Goal: Information Seeking & Learning: Learn about a topic

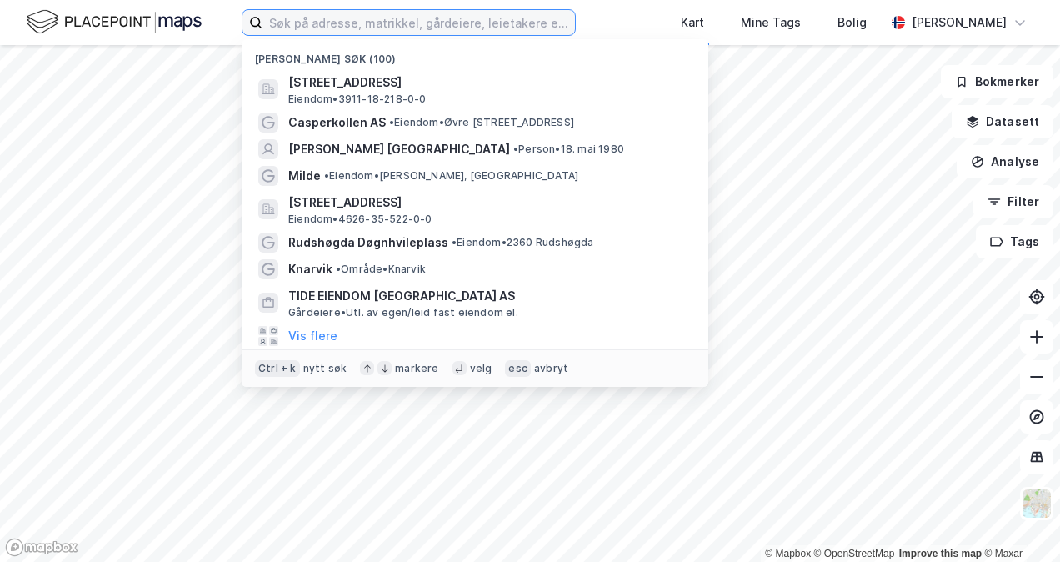
click at [339, 22] on input at bounding box center [419, 22] width 313 height 25
paste input "[STREET_ADDRESS]"
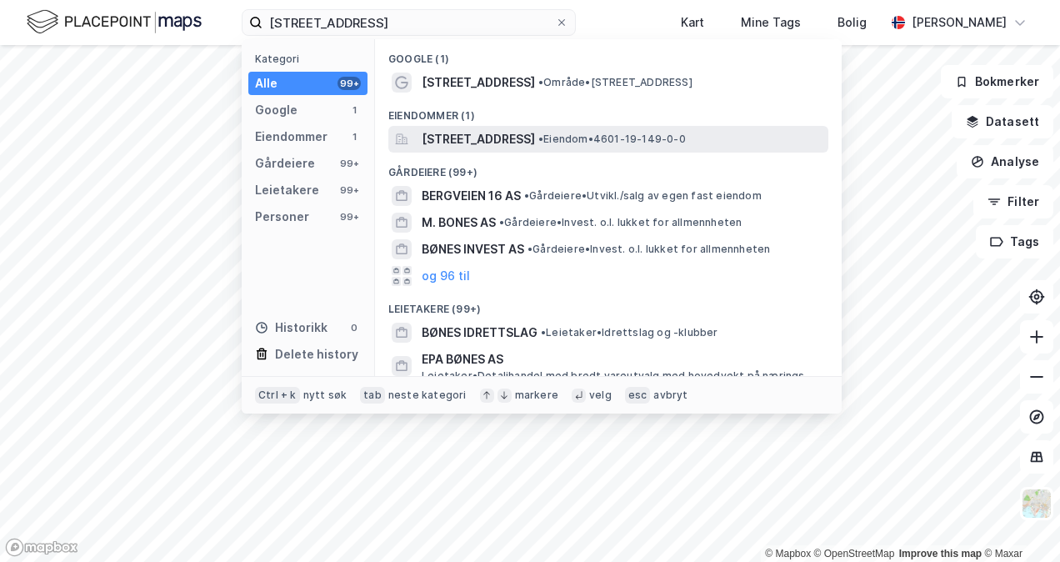
click at [489, 132] on span "[STREET_ADDRESS]" at bounding box center [478, 139] width 113 height 20
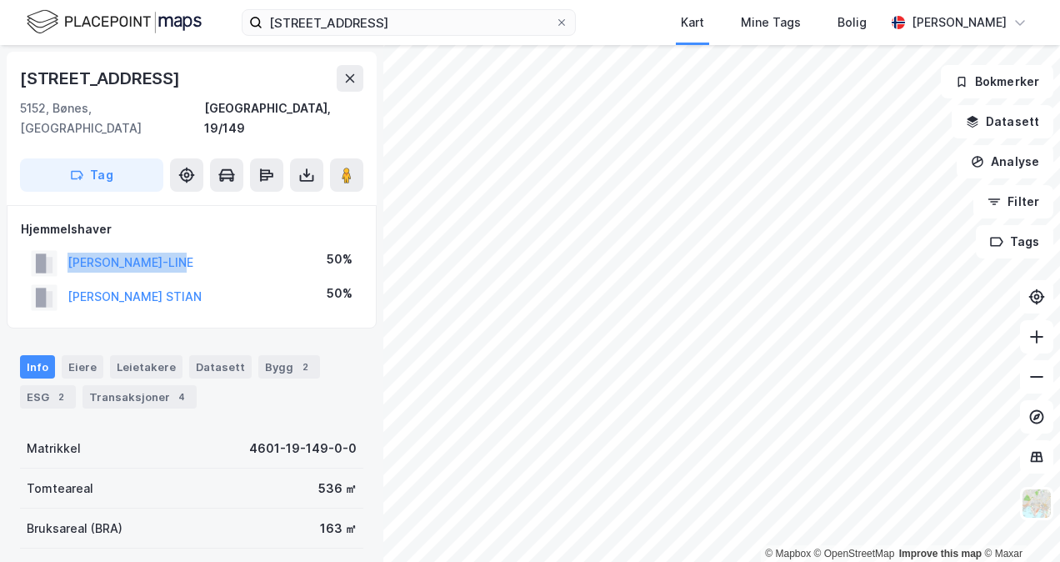
drag, startPoint x: 208, startPoint y: 249, endPoint x: 68, endPoint y: 231, distance: 141.2
click at [68, 246] on div "[PERSON_NAME]-LINE 50%" at bounding box center [192, 263] width 342 height 34
copy button "[PERSON_NAME]-LINE"
drag, startPoint x: 171, startPoint y: 277, endPoint x: 59, endPoint y: 268, distance: 112.0
click at [59, 280] on div "[PERSON_NAME] STIAN 50%" at bounding box center [192, 297] width 342 height 34
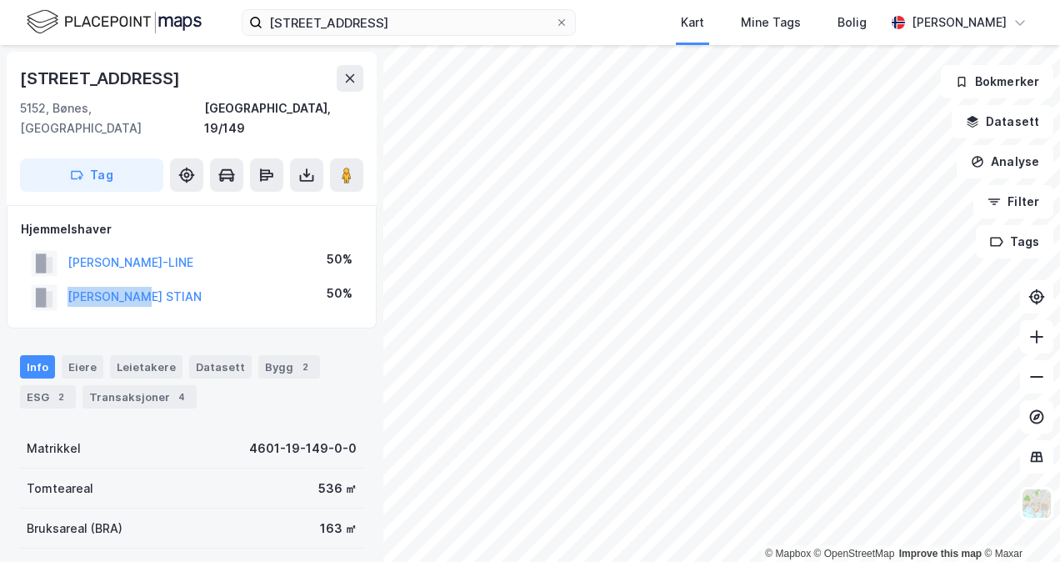
copy button "[PERSON_NAME] STIAN"
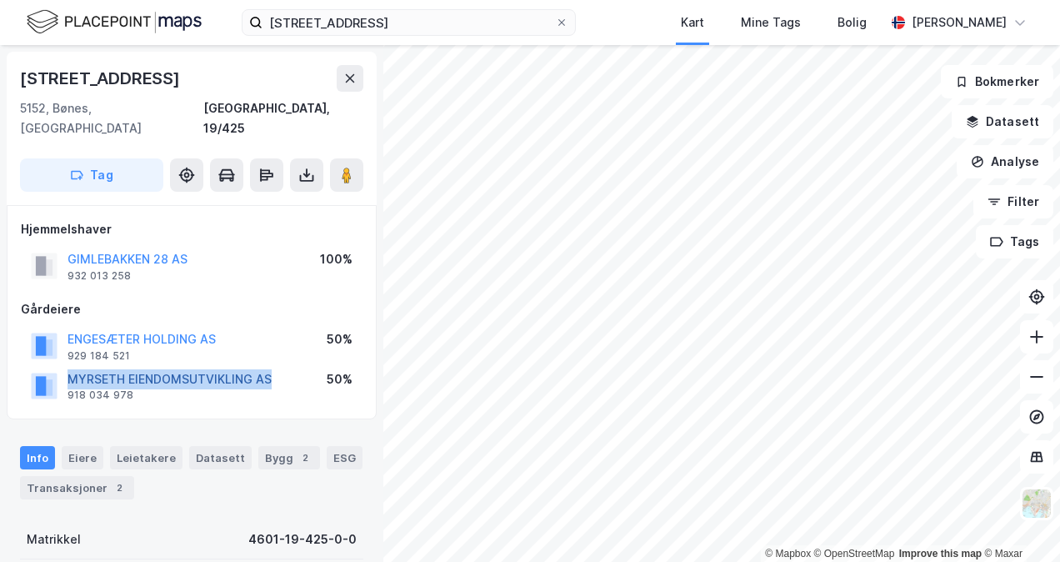
drag, startPoint x: 277, startPoint y: 362, endPoint x: 72, endPoint y: 361, distance: 205.1
click at [72, 366] on div "MYRSETH EIENDOMSUTVIKLING AS 918 034 978 50%" at bounding box center [192, 386] width 342 height 40
copy button "MYRSETH EIENDOMSUTVIKLING AS"
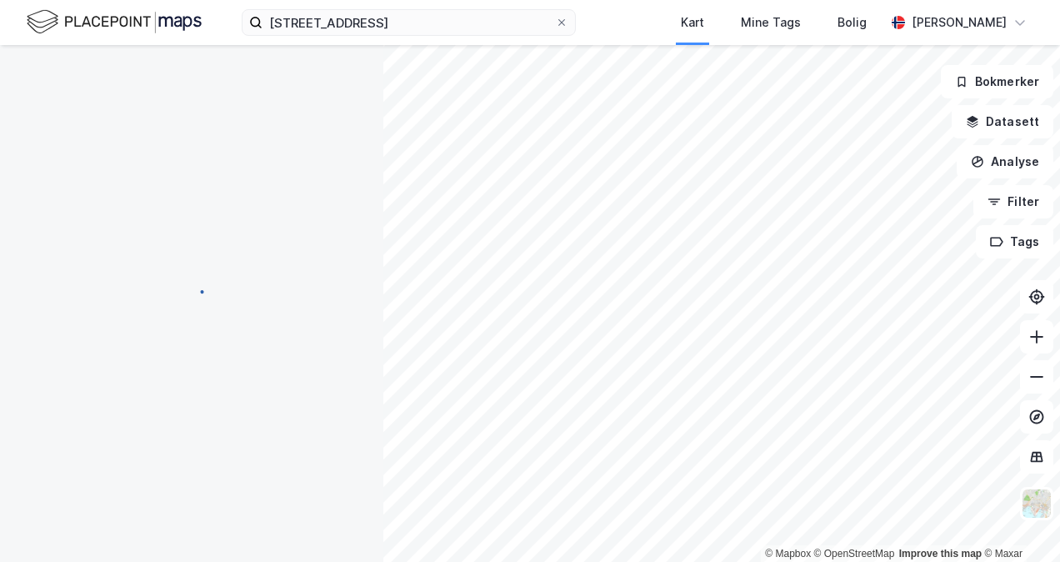
scroll to position [2, 0]
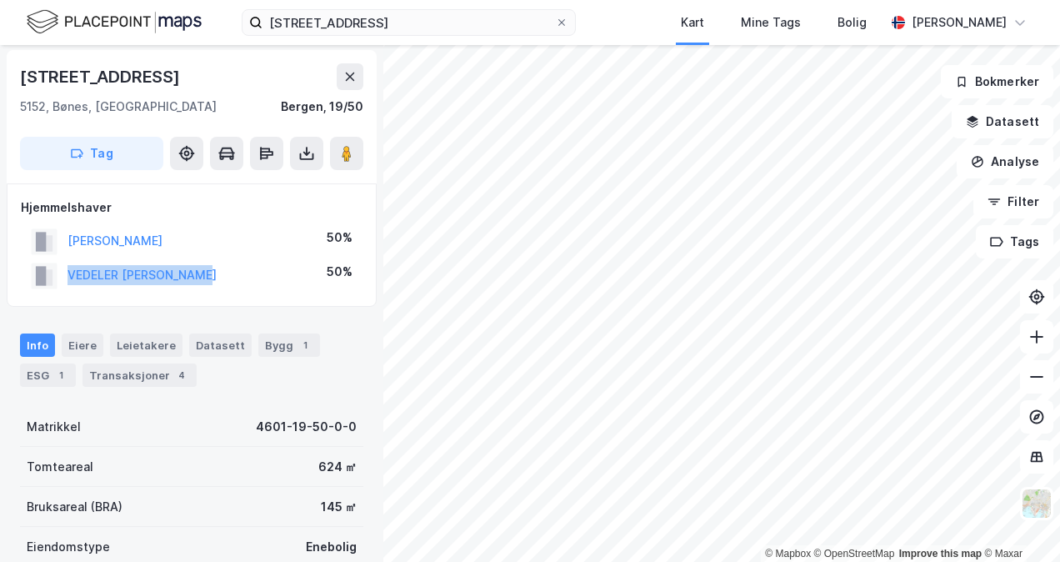
drag, startPoint x: 233, startPoint y: 273, endPoint x: 46, endPoint y: 268, distance: 186.8
click at [46, 268] on div "VEDELER [PERSON_NAME] 50%" at bounding box center [192, 275] width 342 height 34
copy button "VEDELER [PERSON_NAME]"
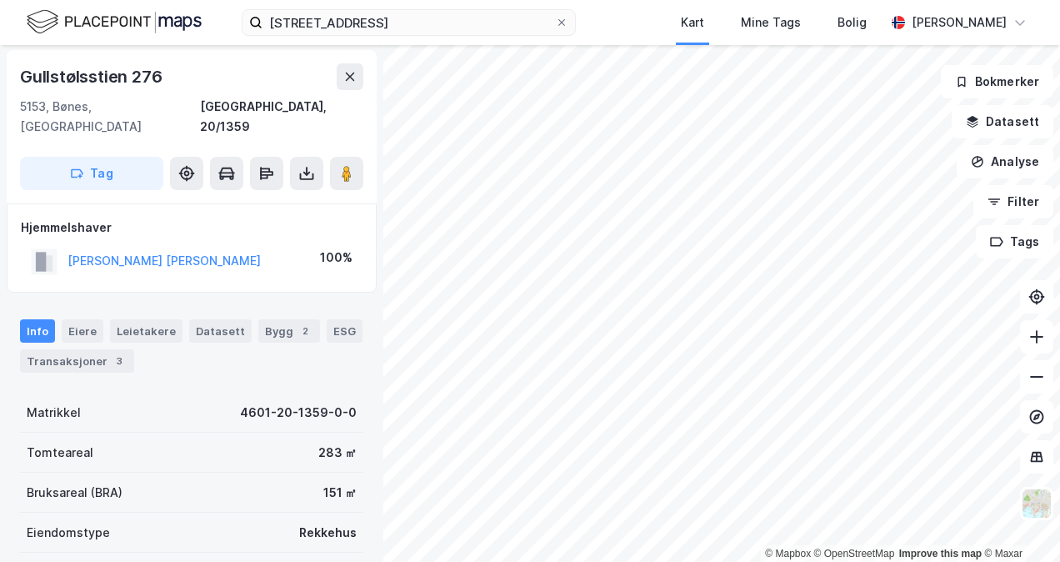
scroll to position [2, 0]
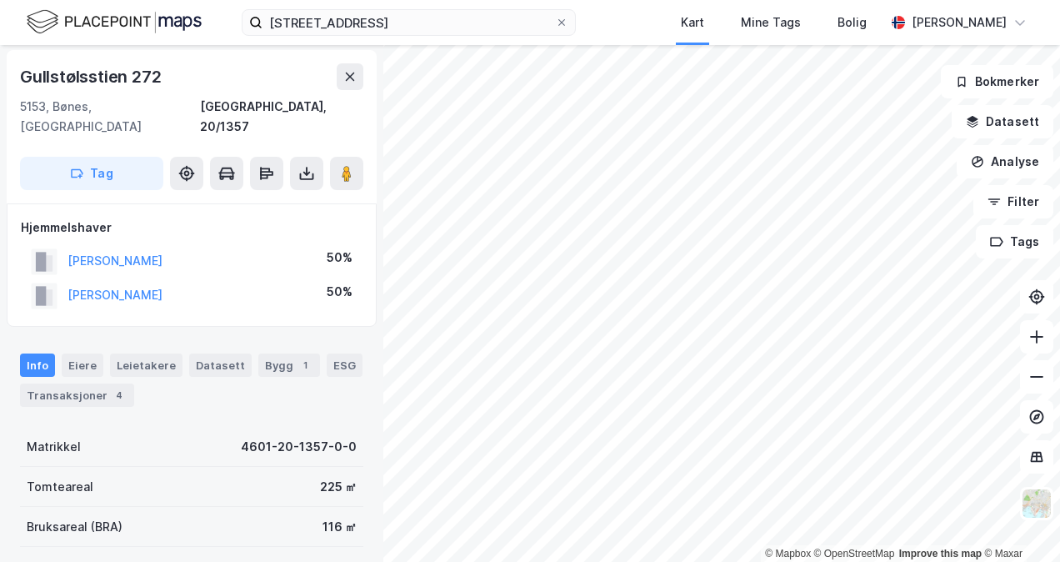
scroll to position [2, 0]
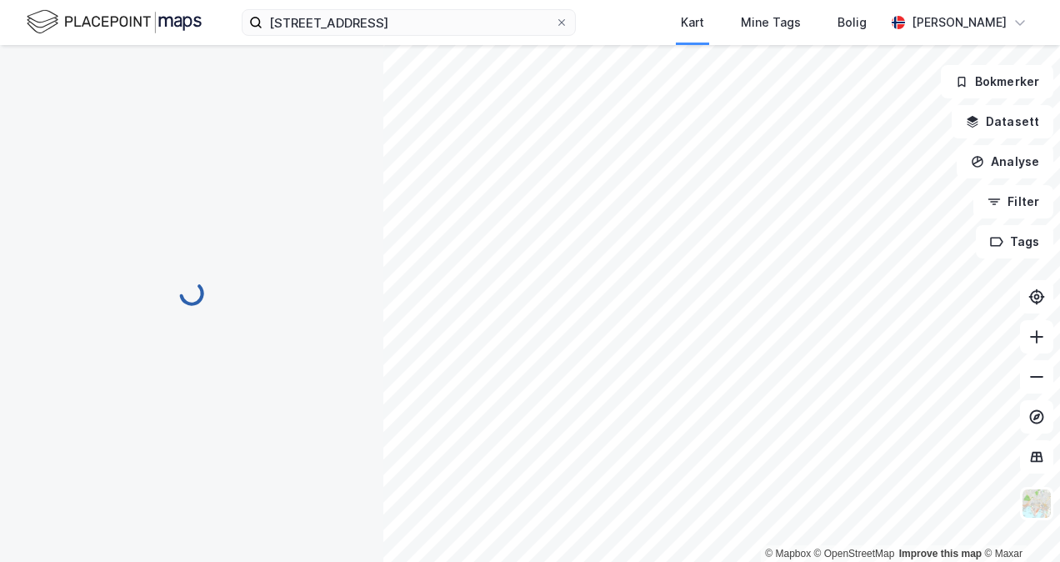
scroll to position [2, 0]
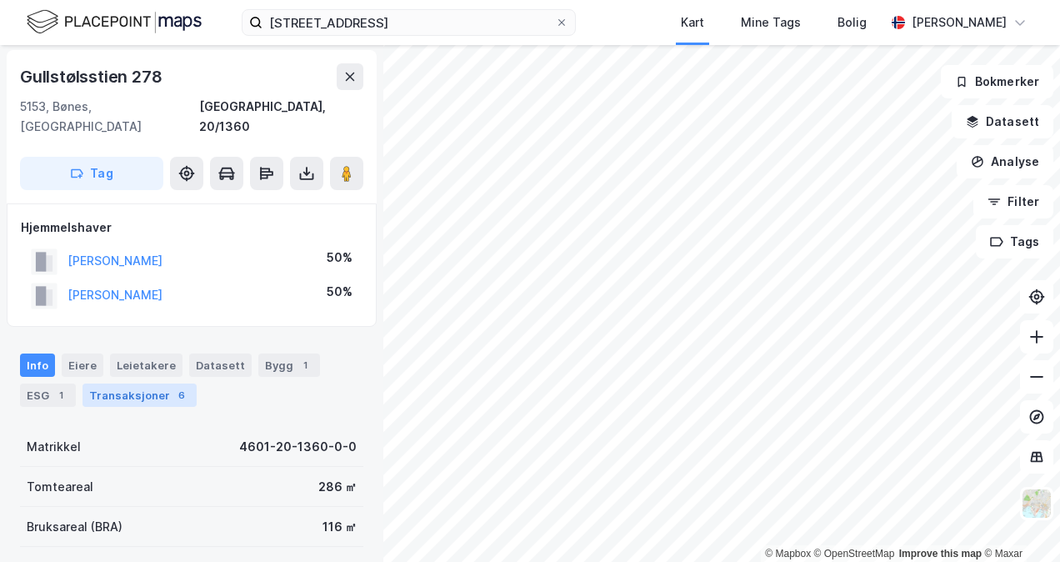
click at [135, 383] on div "Transaksjoner 6" at bounding box center [140, 394] width 114 height 23
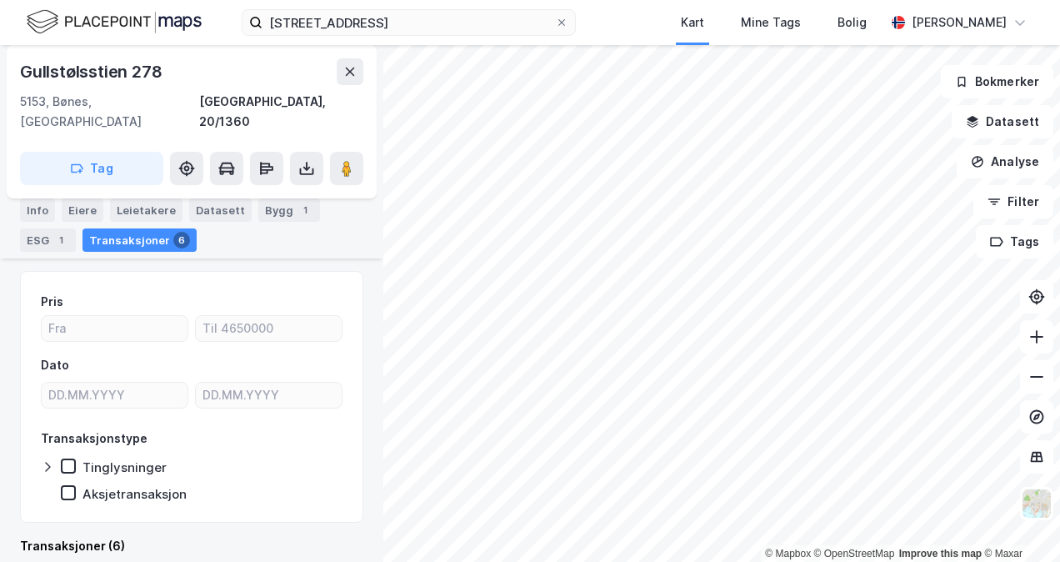
scroll to position [408, 0]
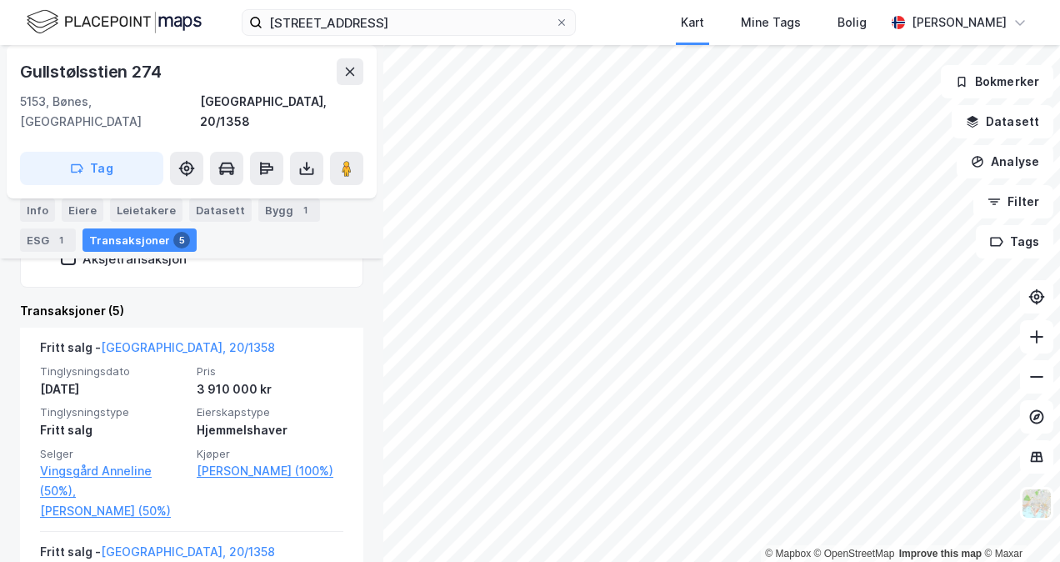
scroll to position [373, 0]
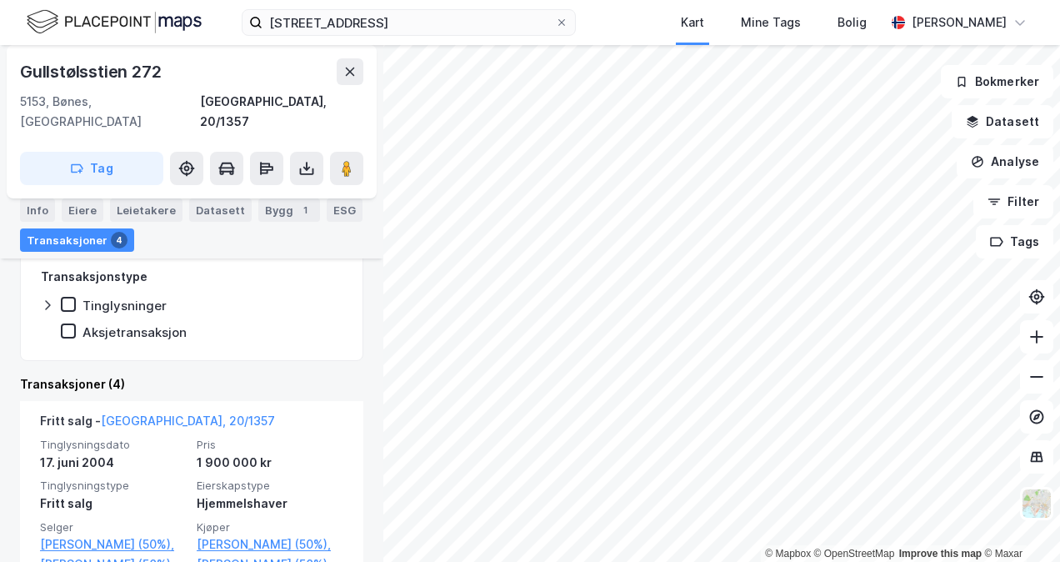
scroll to position [324, 0]
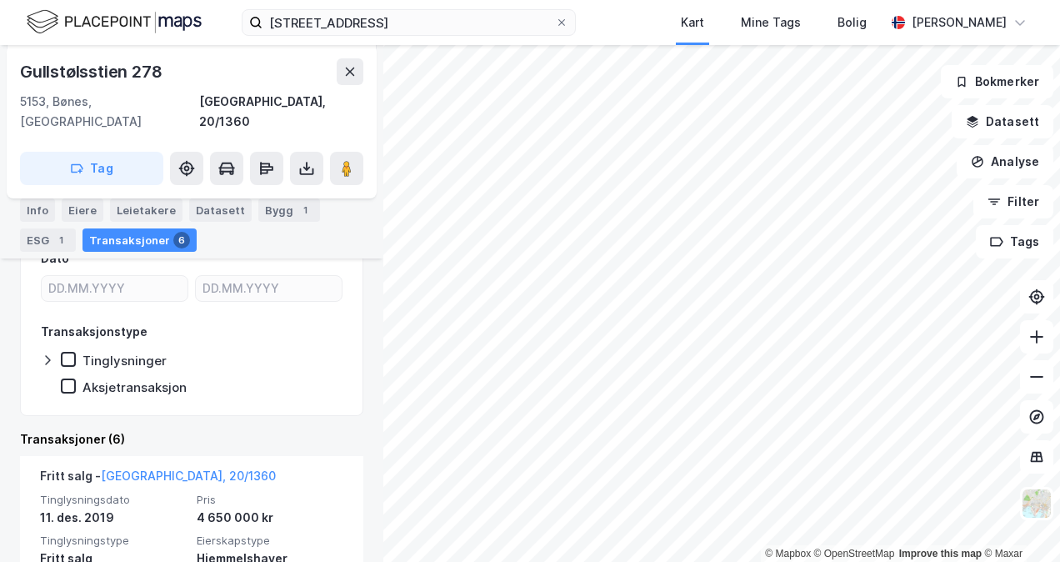
scroll to position [324, 0]
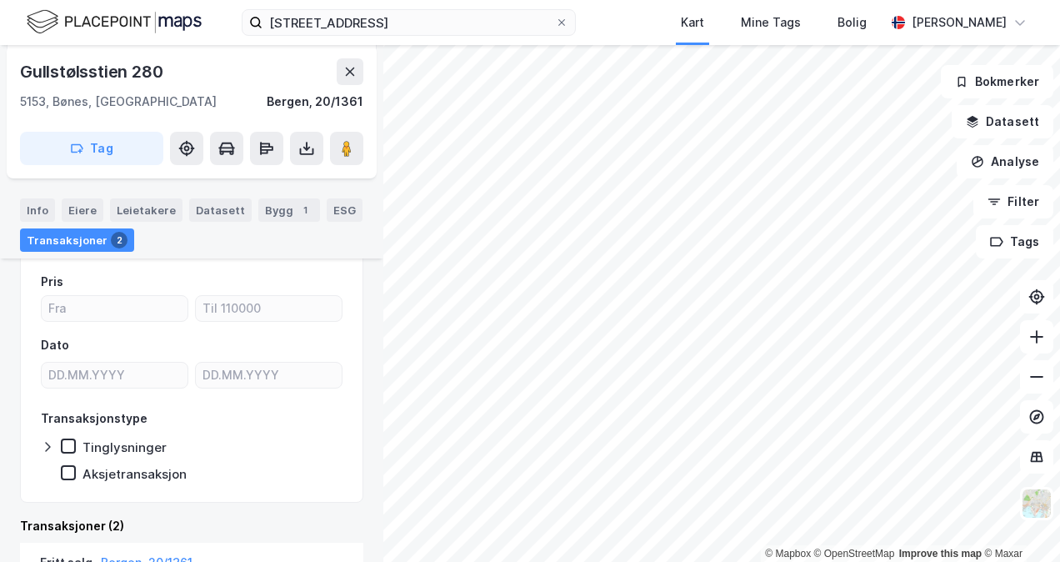
scroll to position [324, 0]
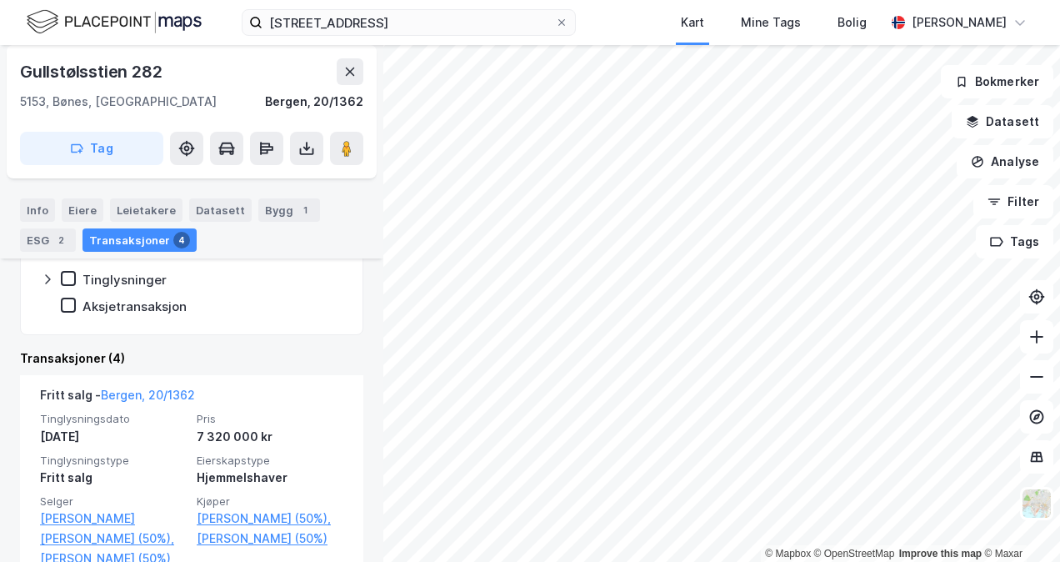
scroll to position [324, 0]
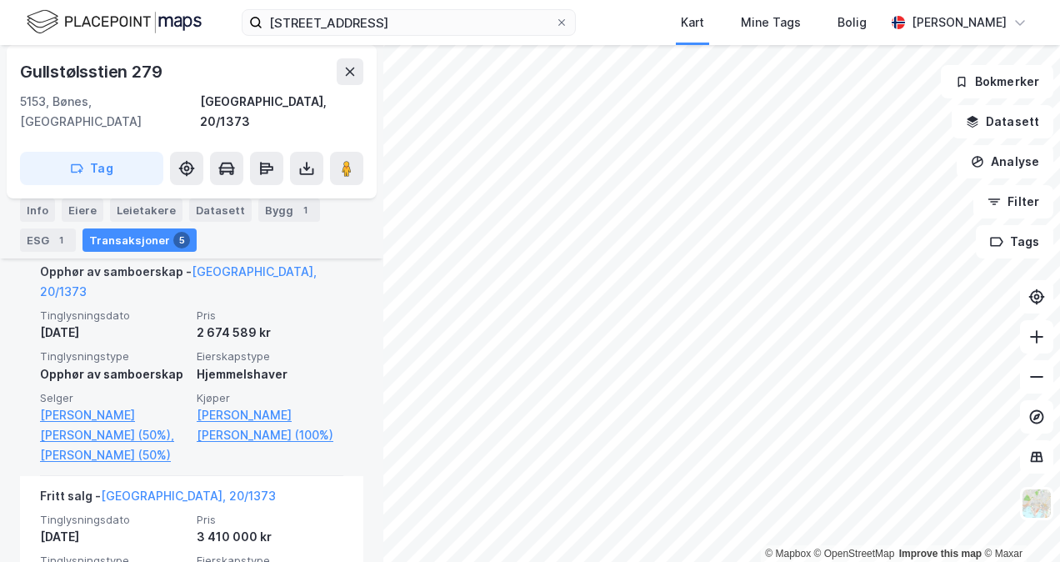
scroll to position [457, 0]
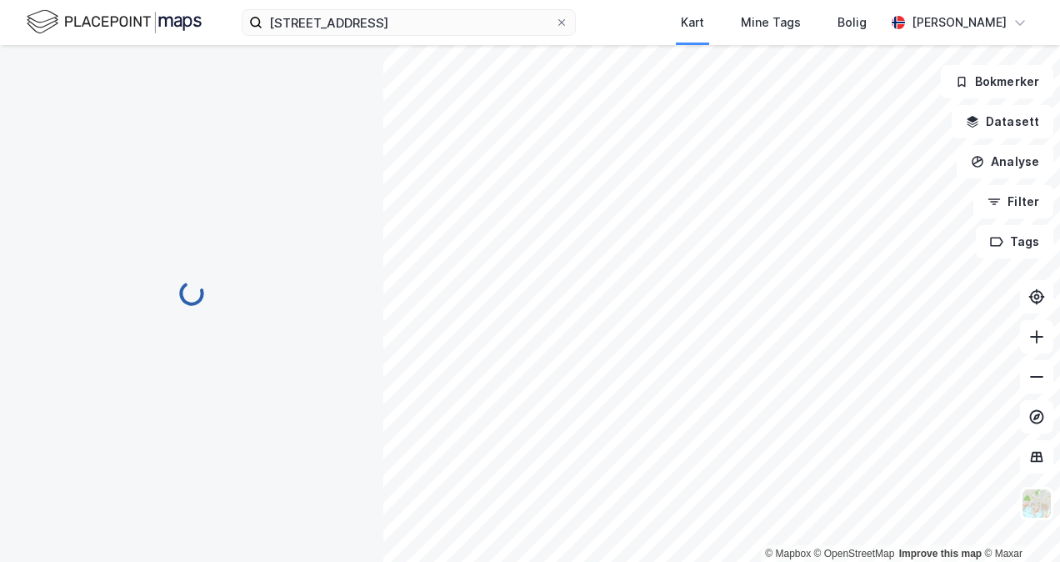
scroll to position [158, 0]
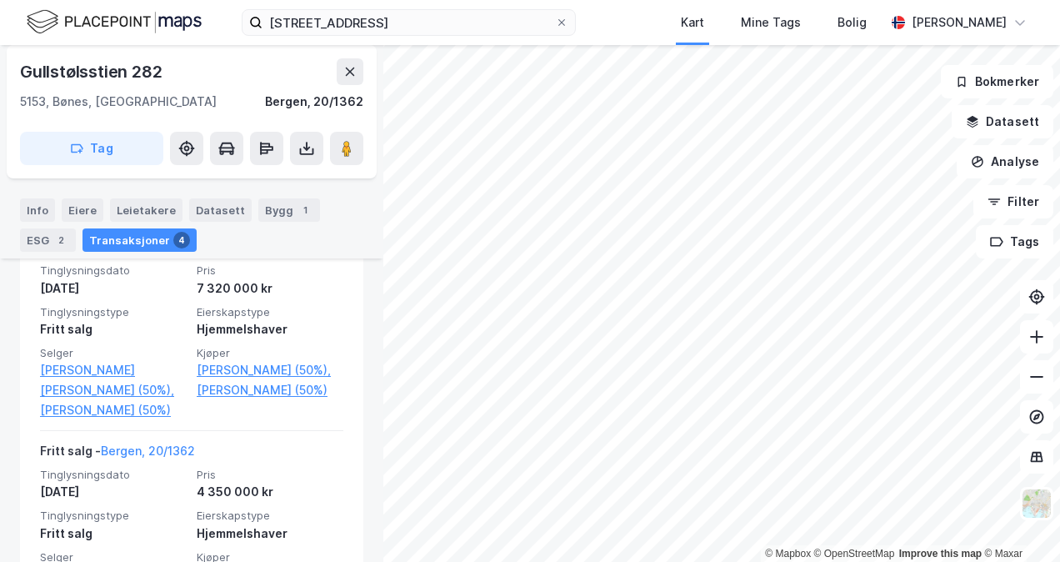
scroll to position [491, 0]
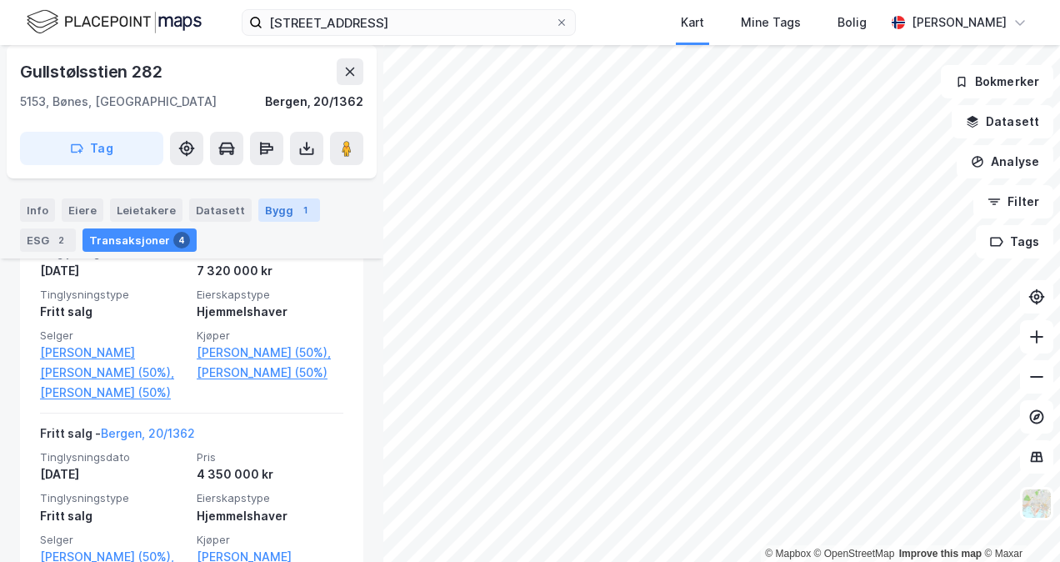
click at [278, 208] on div "Bygg 1" at bounding box center [289, 209] width 62 height 23
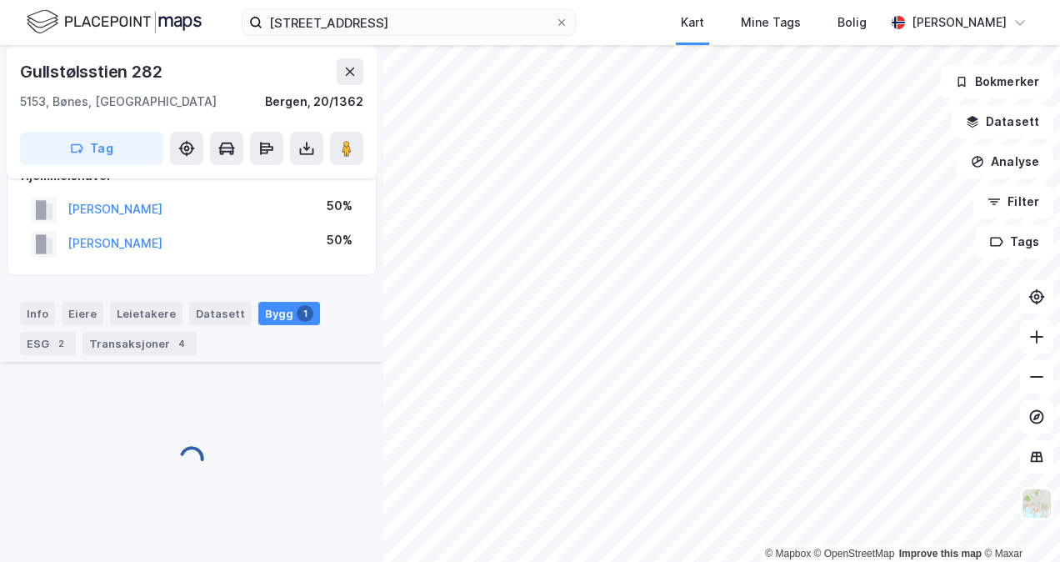
scroll to position [127, 0]
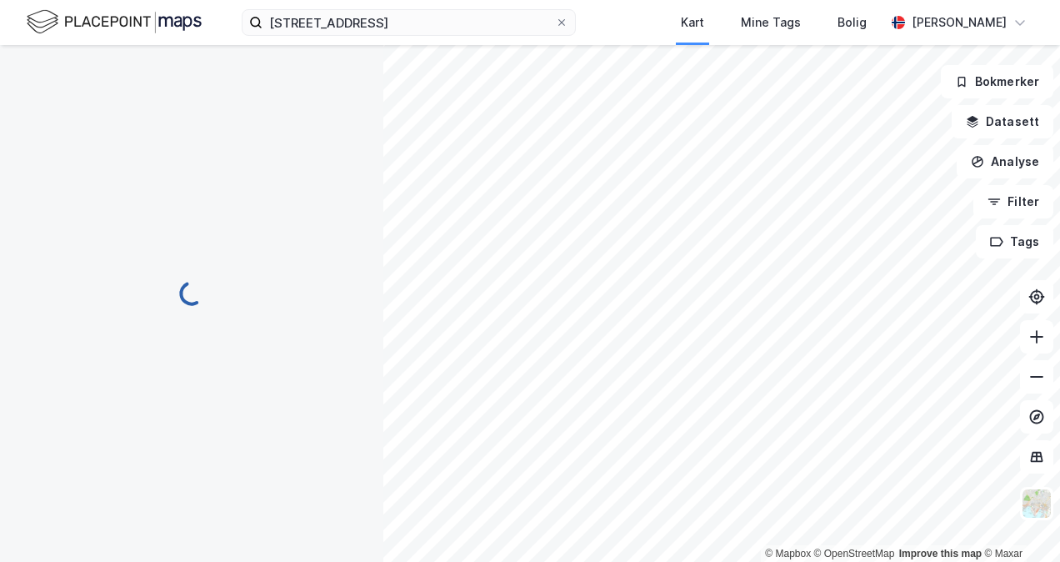
scroll to position [93, 0]
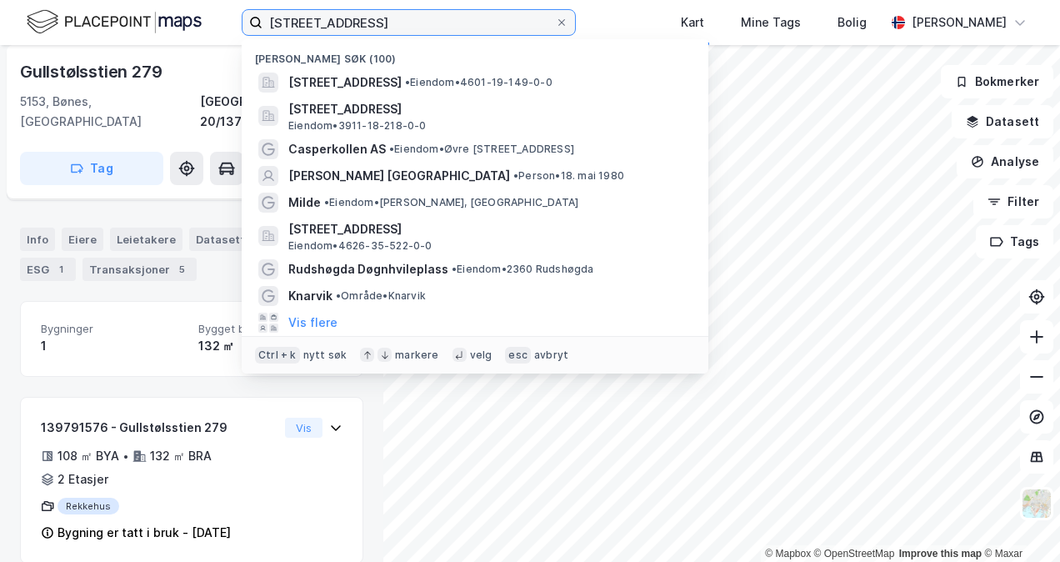
drag, startPoint x: 446, startPoint y: 13, endPoint x: 75, endPoint y: -14, distance: 371.9
click at [75, 0] on html "[STREET_ADDRESS] Nylige søk (100) [STREET_ADDRESS] • Eiendom • 4601-19-149-0-0 …" at bounding box center [530, 281] width 1060 height 562
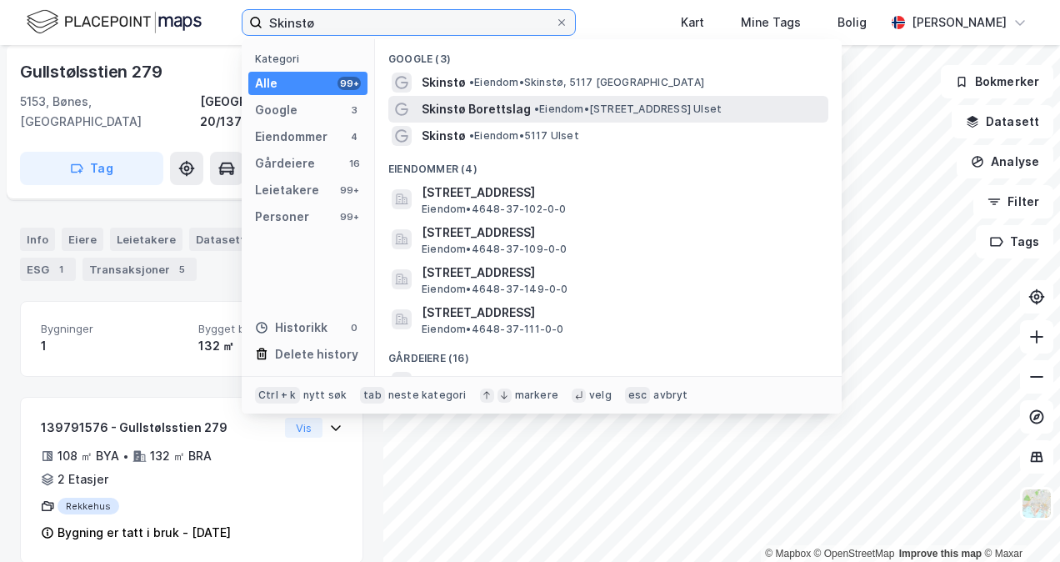
type input "Skinstø"
click at [453, 108] on span "Skinstø Borettslag" at bounding box center [476, 109] width 109 height 20
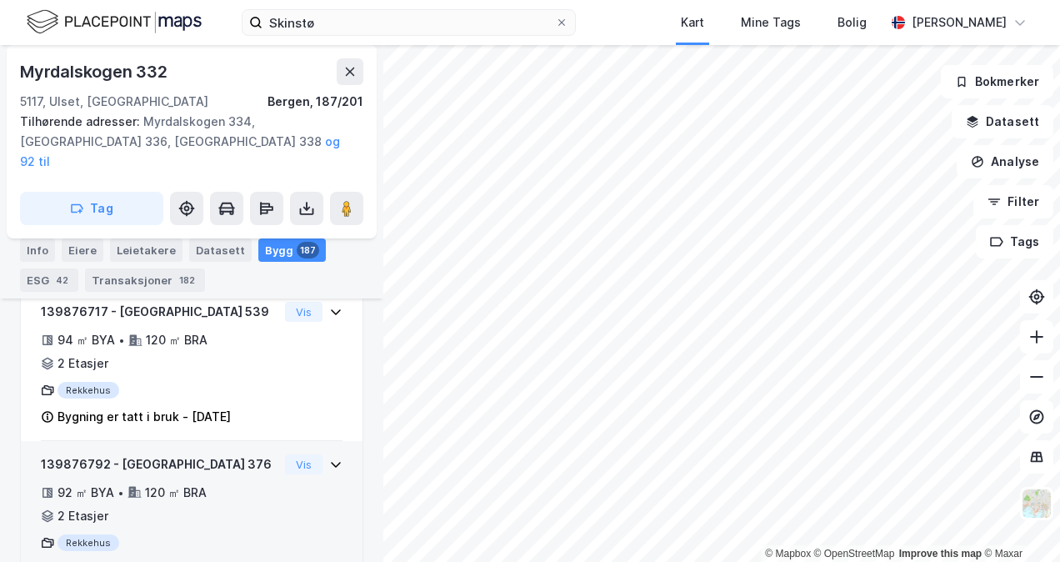
scroll to position [6179, 0]
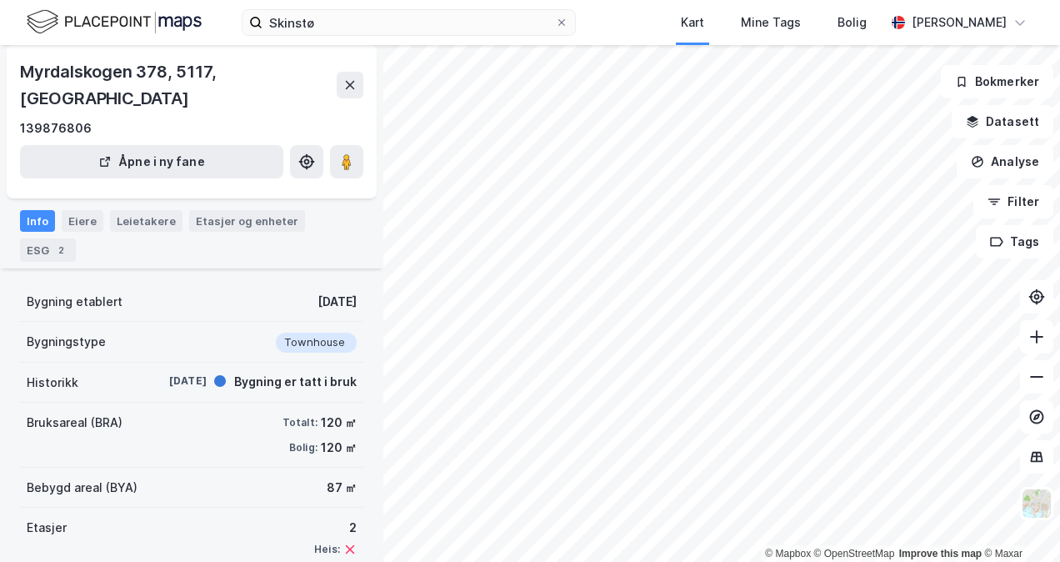
scroll to position [137, 0]
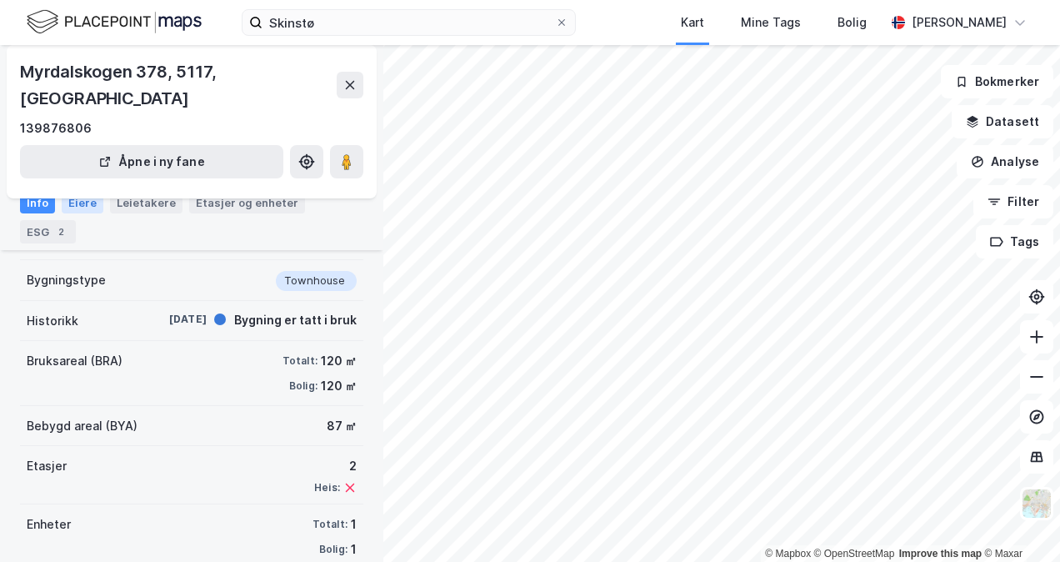
click at [78, 205] on div "Eiere" at bounding box center [83, 203] width 42 height 22
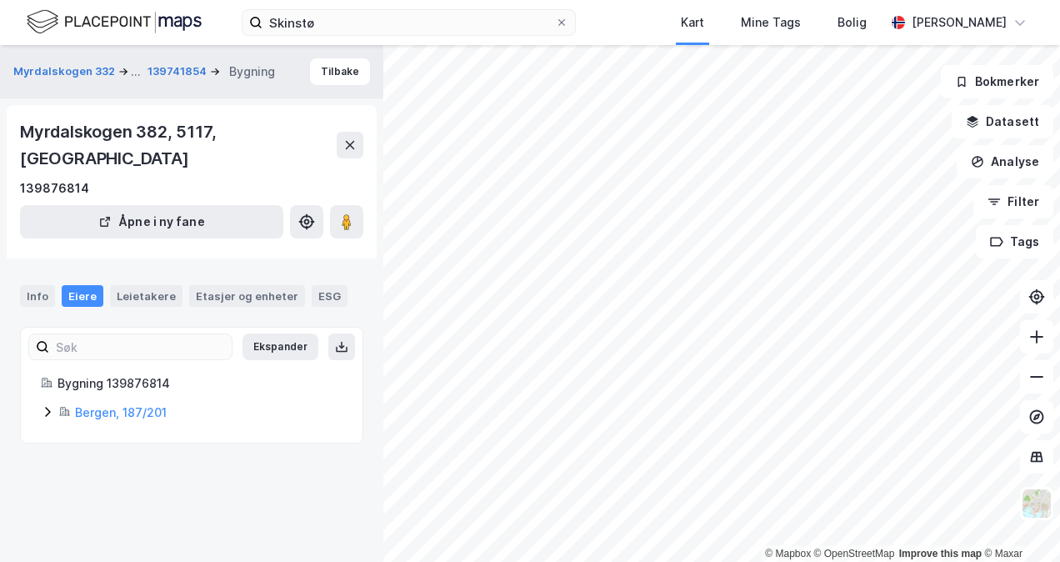
click at [47, 405] on icon at bounding box center [47, 411] width 13 height 13
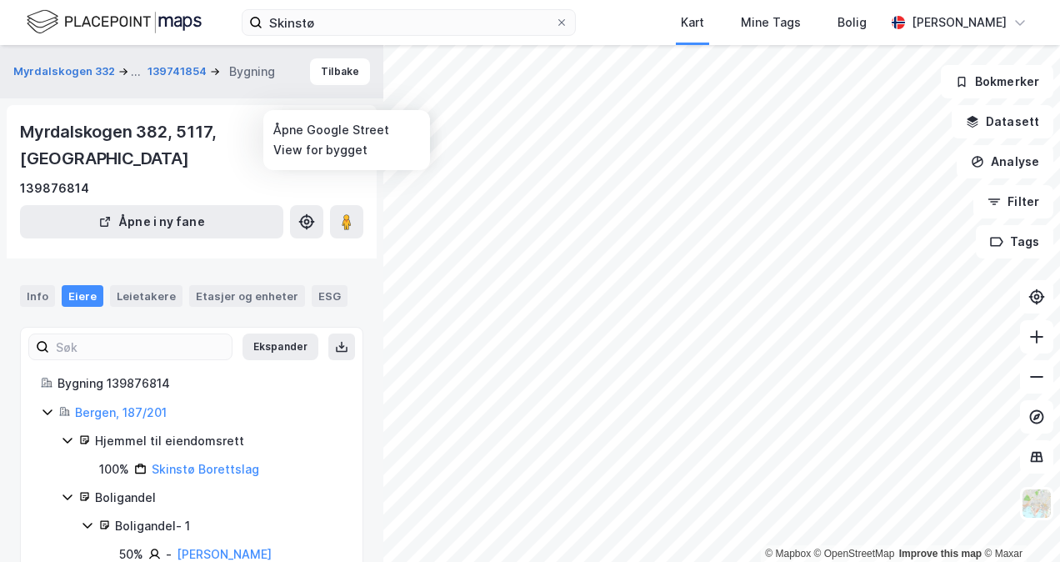
click at [346, 198] on div "© Mapbox © OpenStreetMap Improve this map © [PERSON_NAME] 332 ... 139741854 Byg…" at bounding box center [530, 303] width 1060 height 517
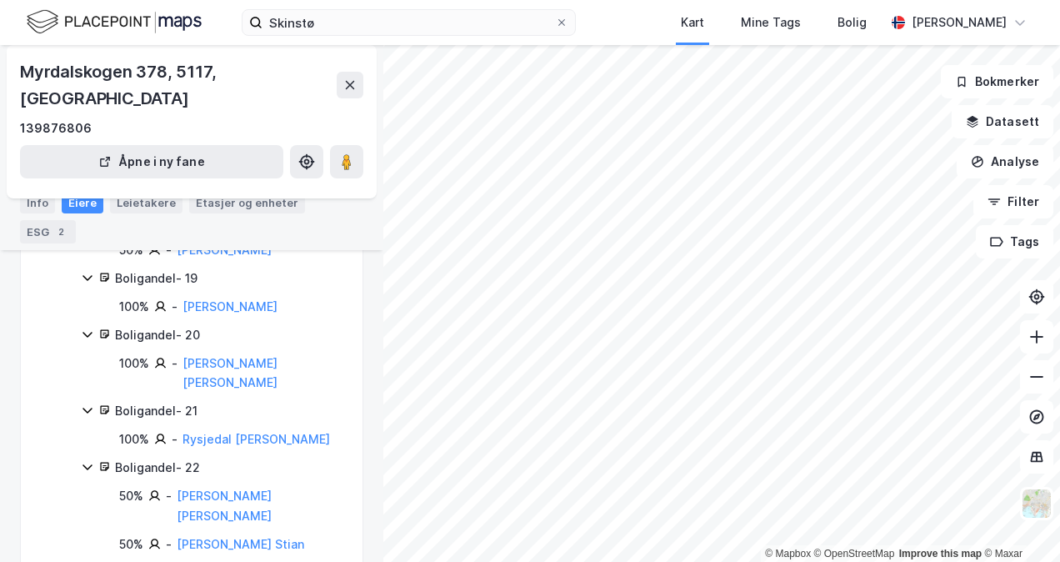
scroll to position [1834, 0]
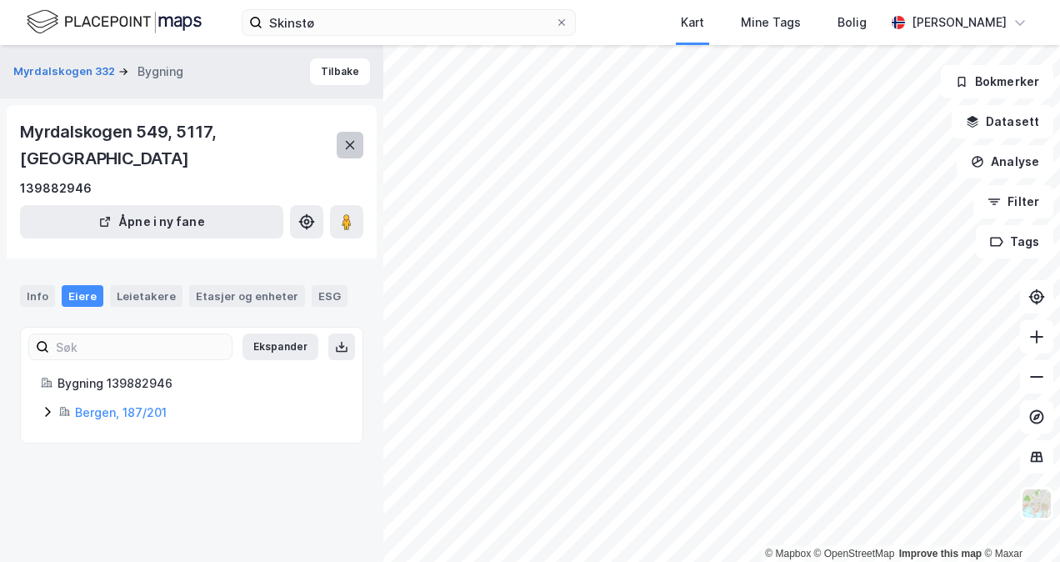
click at [348, 138] on icon at bounding box center [349, 144] width 13 height 13
